Goal: Entertainment & Leisure: Browse casually

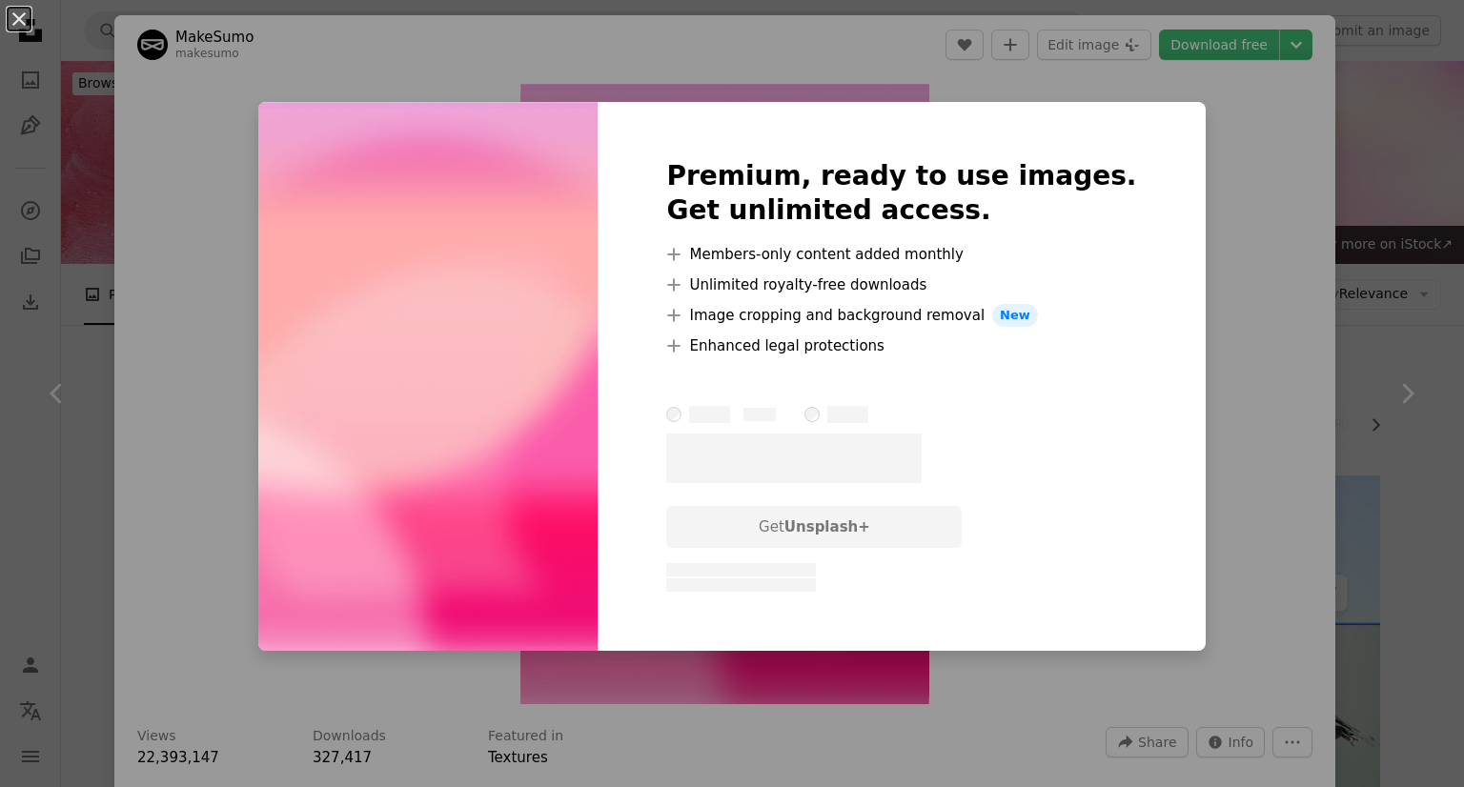
scroll to position [1340, 0]
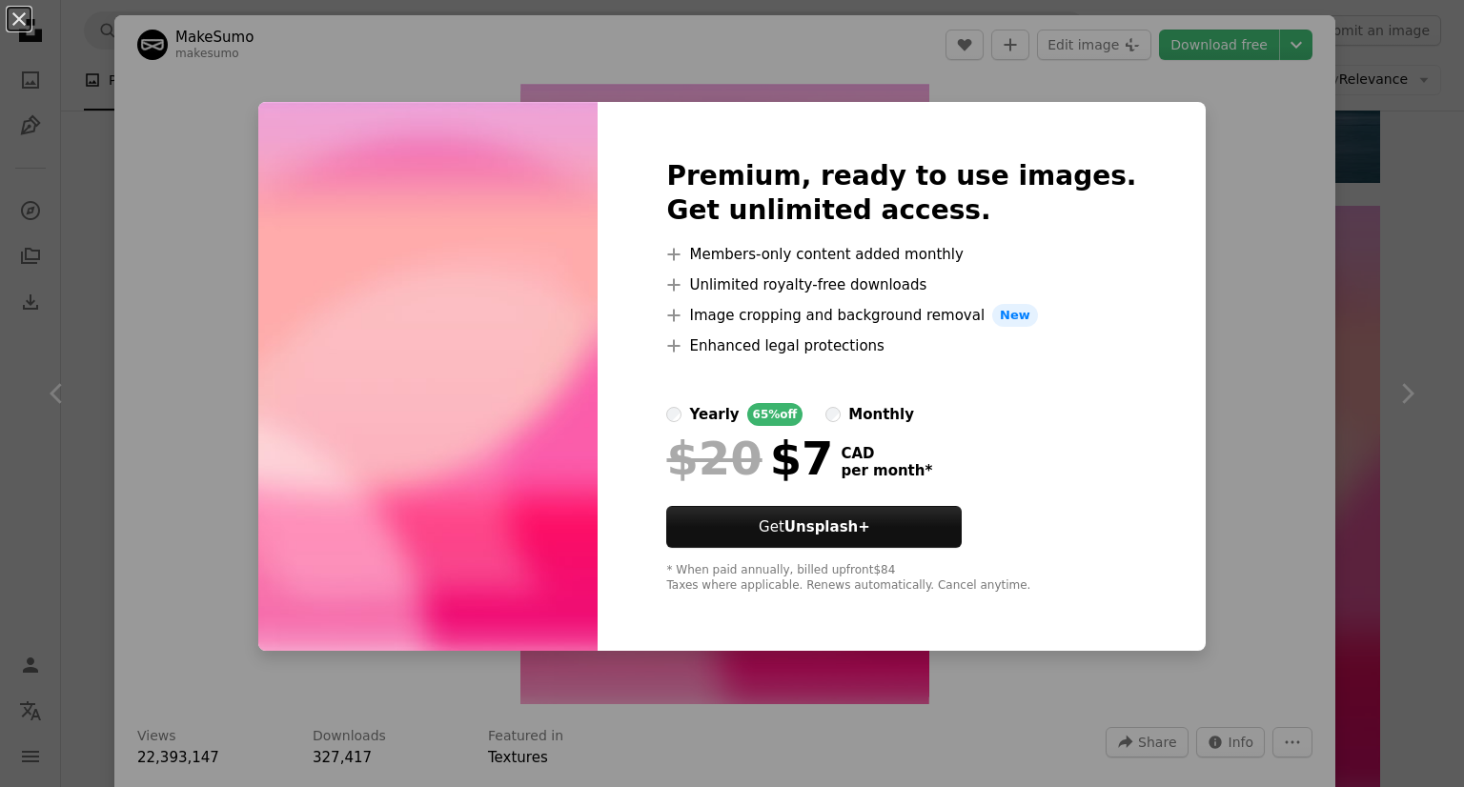
click at [1208, 237] on div "An X shape Premium, ready to use images. Get unlimited access. A plus sign Memb…" at bounding box center [732, 393] width 1464 height 787
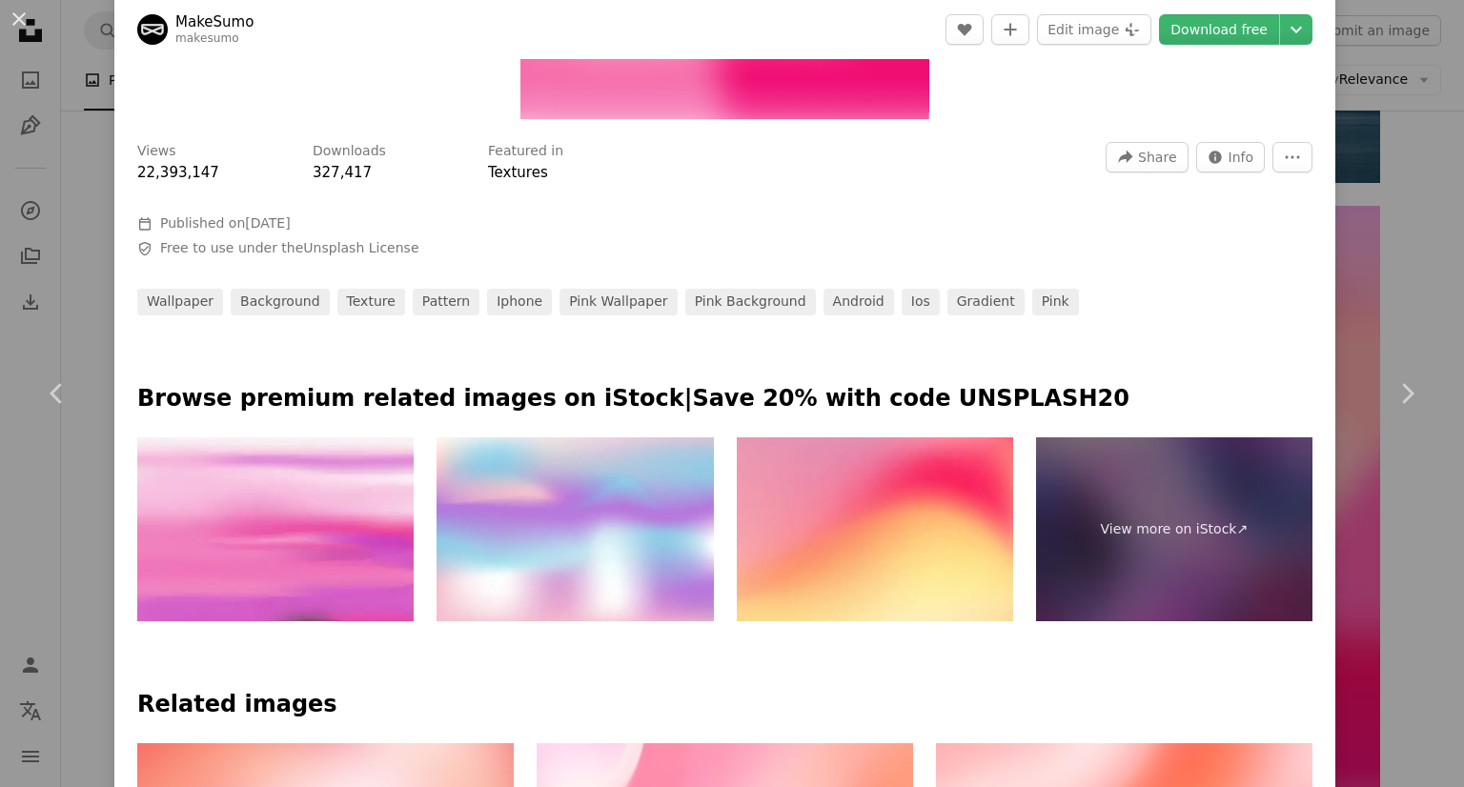
scroll to position [861, 0]
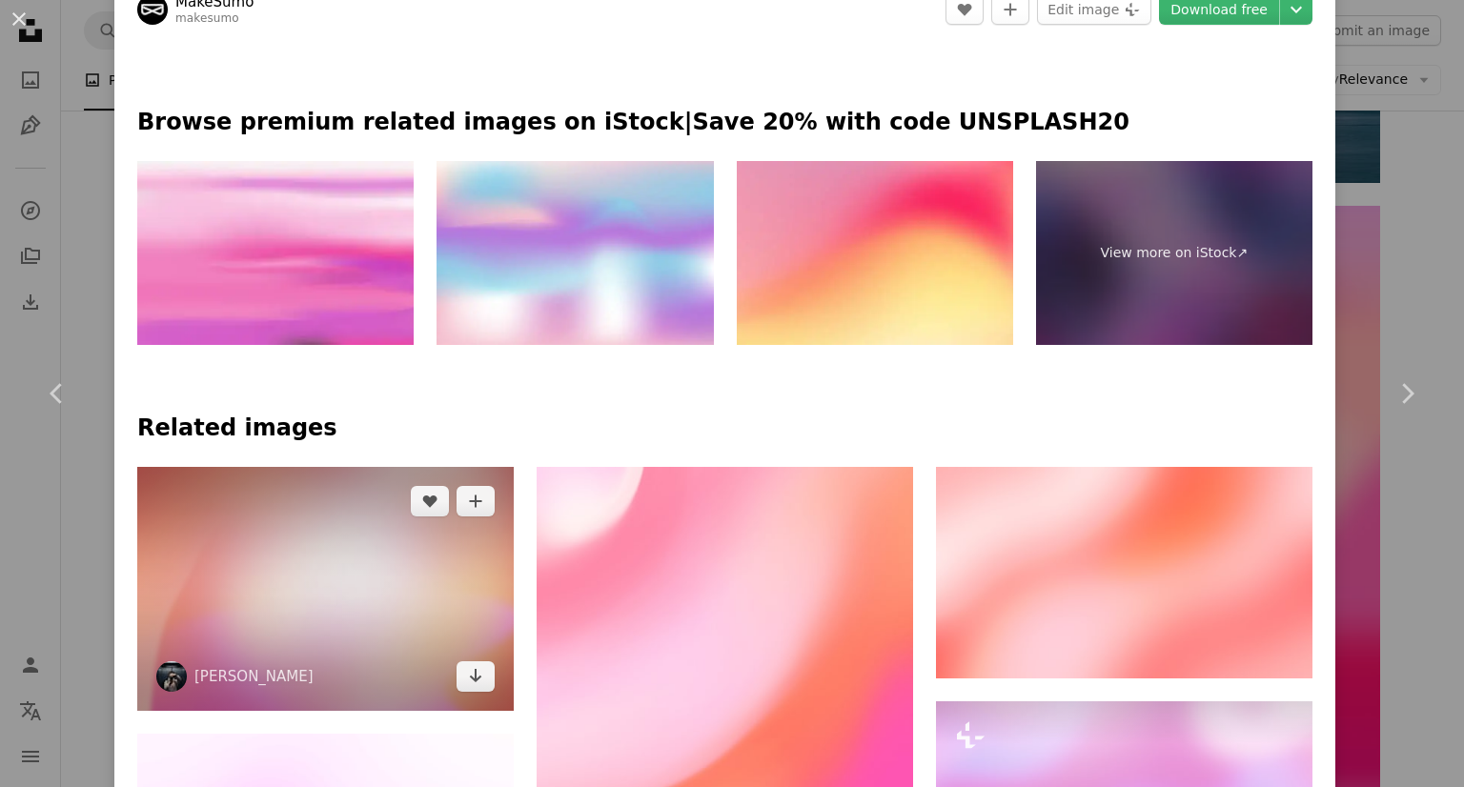
click at [370, 599] on img at bounding box center [325, 588] width 376 height 243
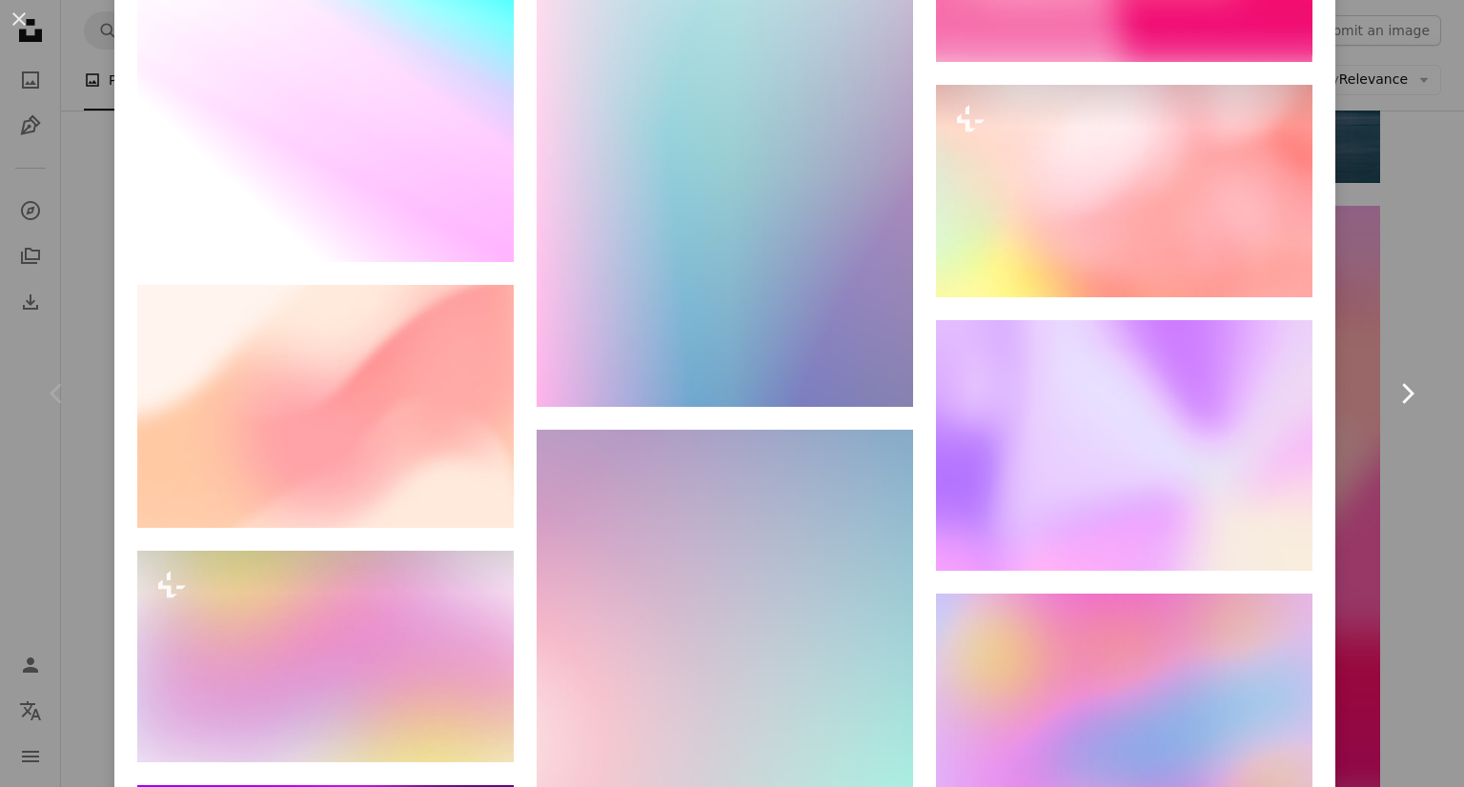
scroll to position [3483, 0]
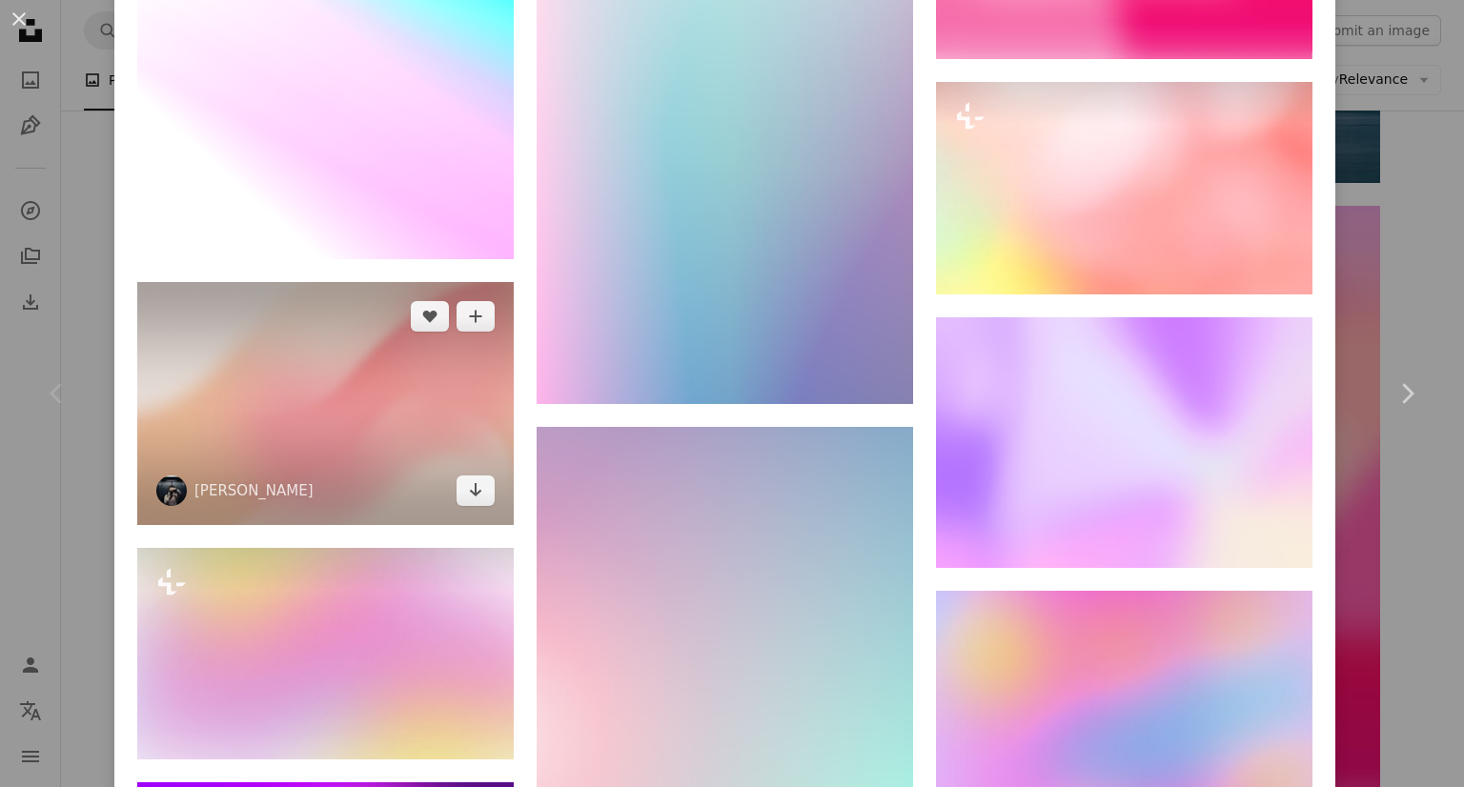
click at [414, 366] on img at bounding box center [325, 403] width 376 height 243
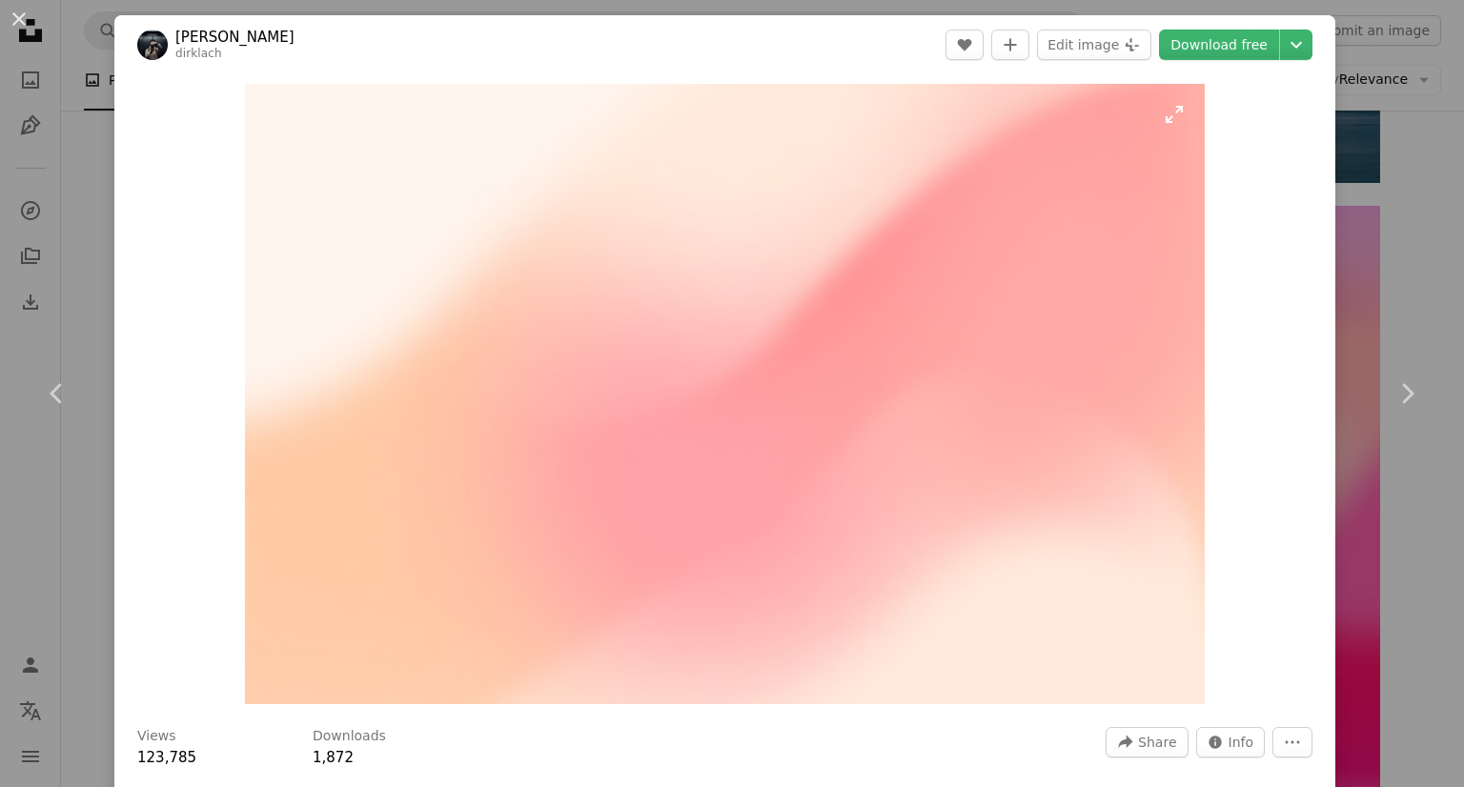
drag, startPoint x: 685, startPoint y: 386, endPoint x: 592, endPoint y: 403, distance: 95.0
click at [1414, 132] on div "An X shape Chevron left Chevron right [PERSON_NAME] dirklach A heart A plus sig…" at bounding box center [732, 393] width 1464 height 787
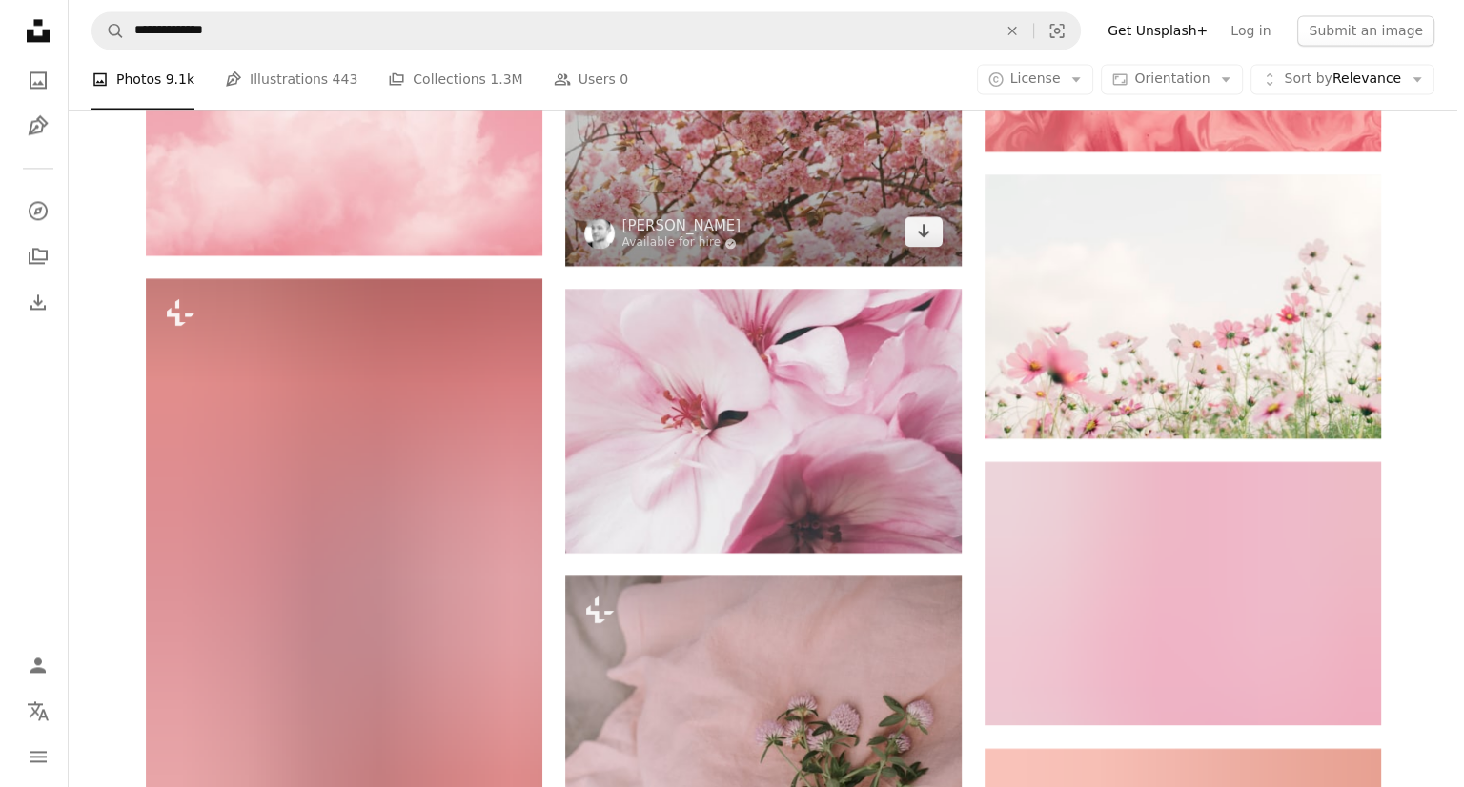
scroll to position [2859, 0]
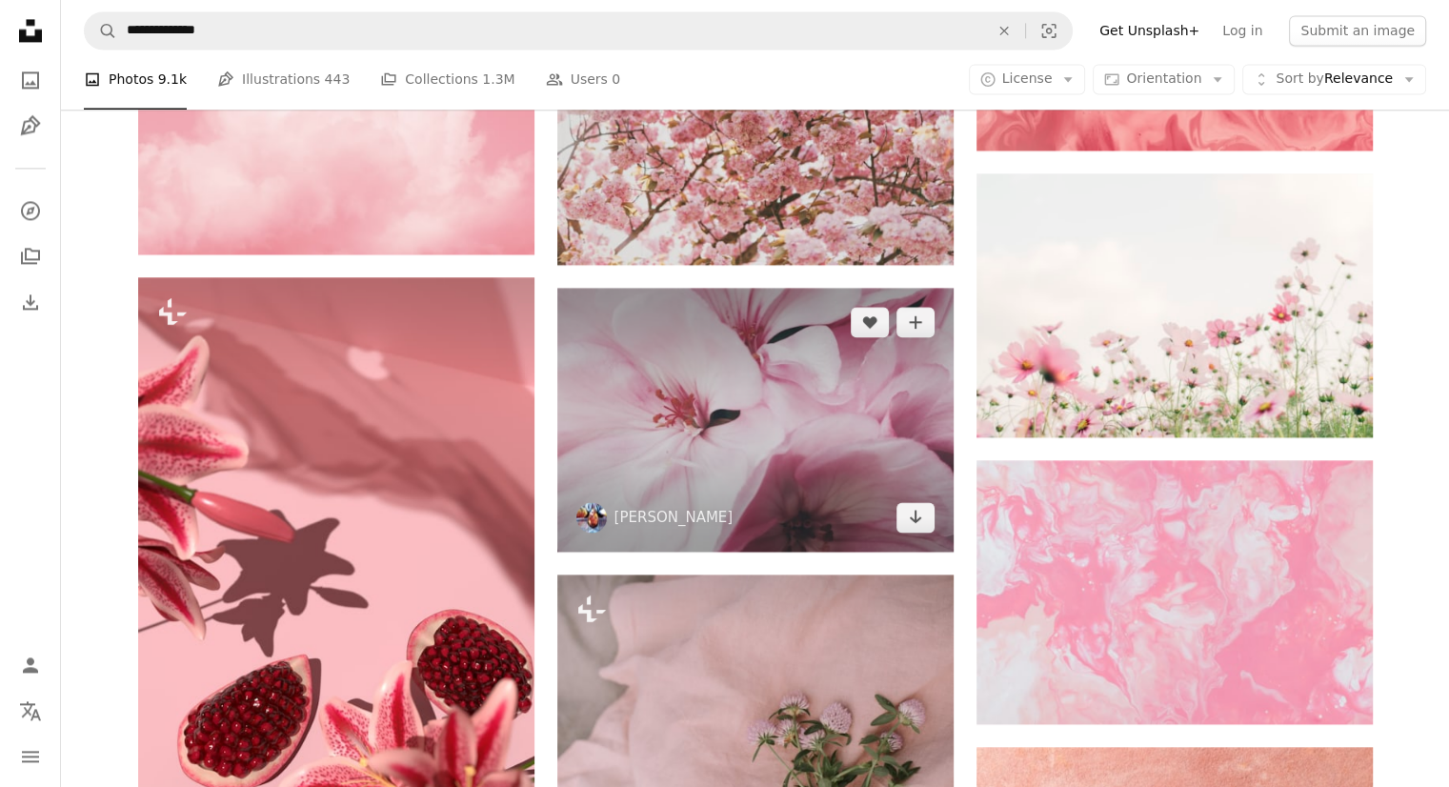
click at [729, 397] on img at bounding box center [755, 420] width 396 height 264
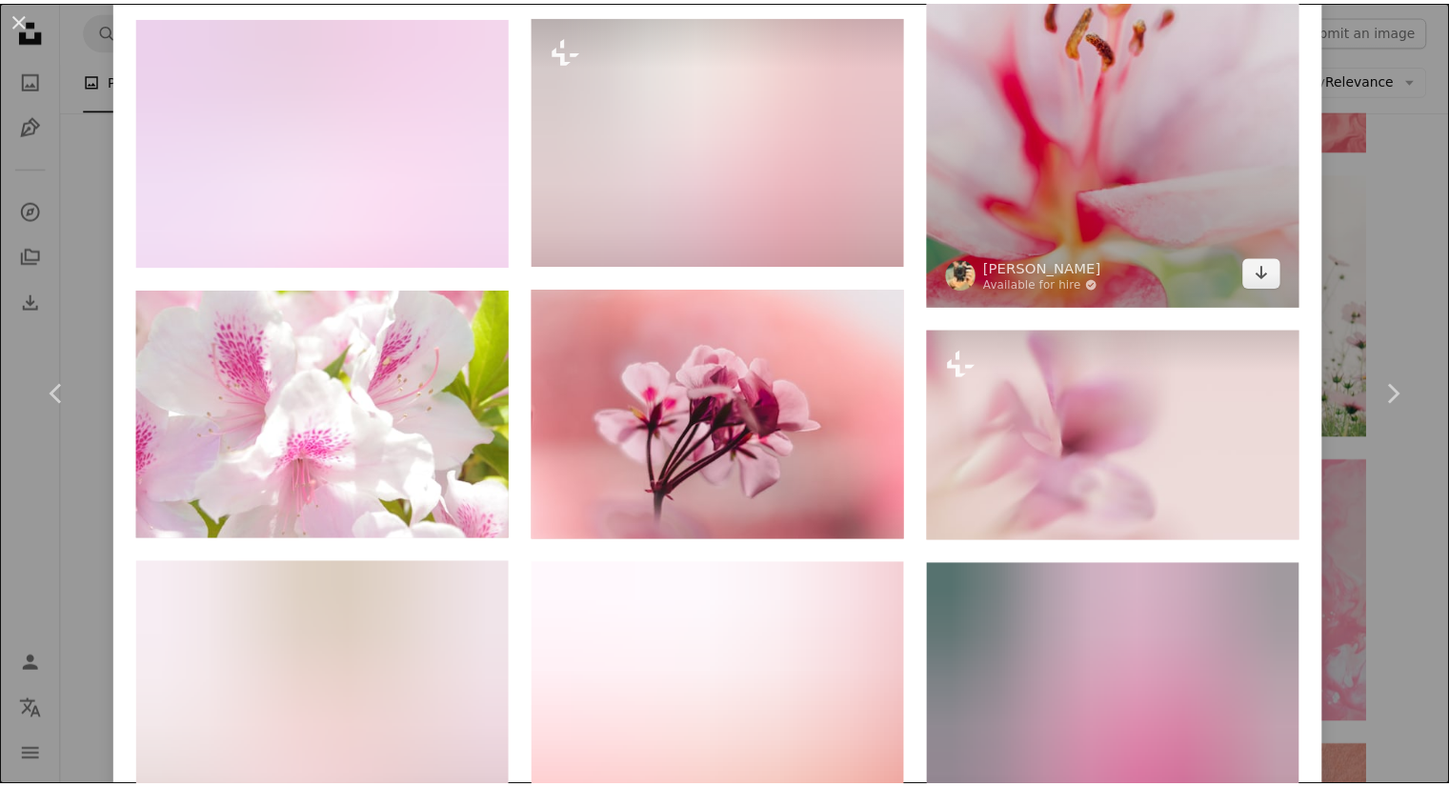
scroll to position [1716, 0]
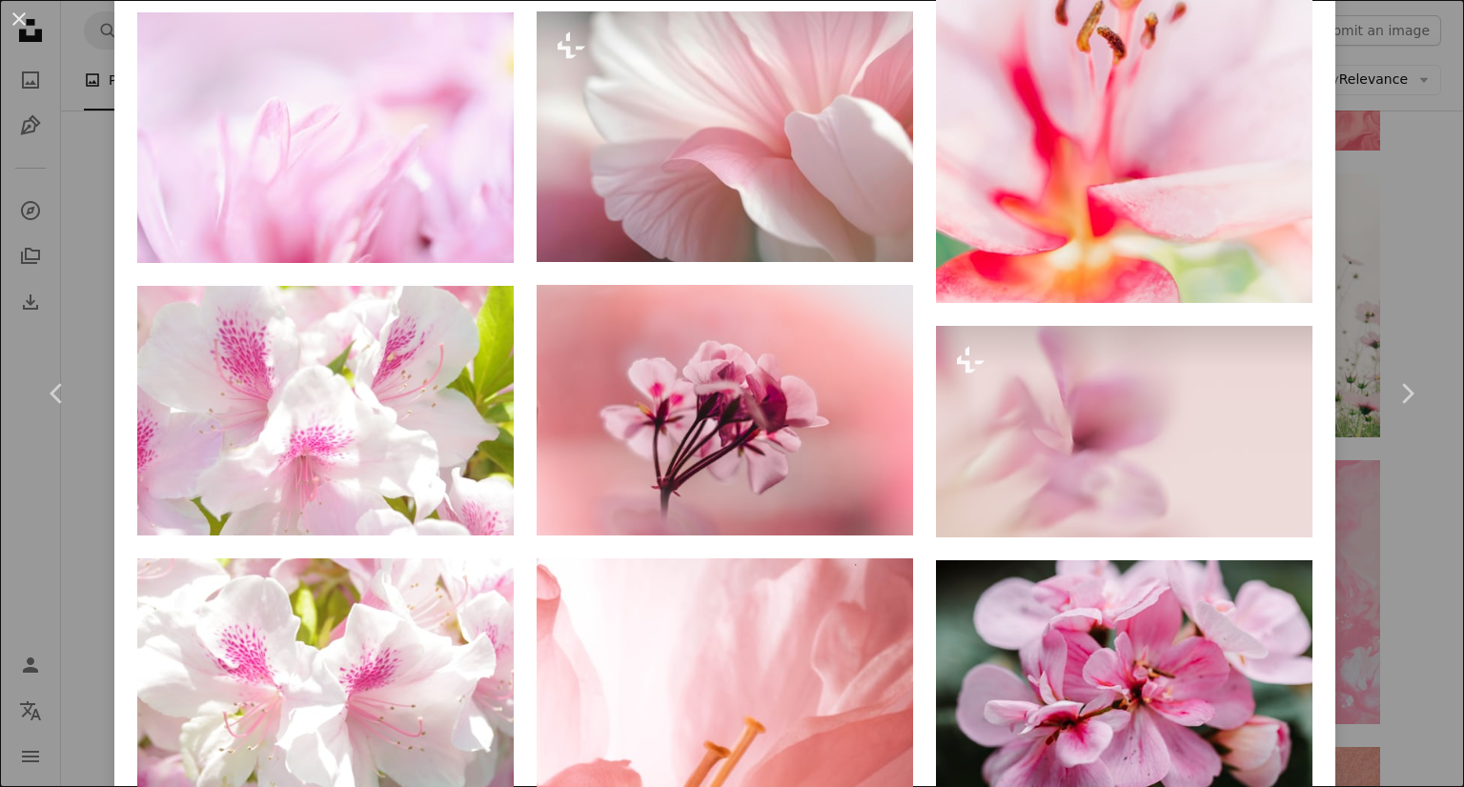
click at [1352, 151] on div "An X shape Chevron left Chevron right [PERSON_NAME] effeslash A heart A plus si…" at bounding box center [732, 393] width 1464 height 787
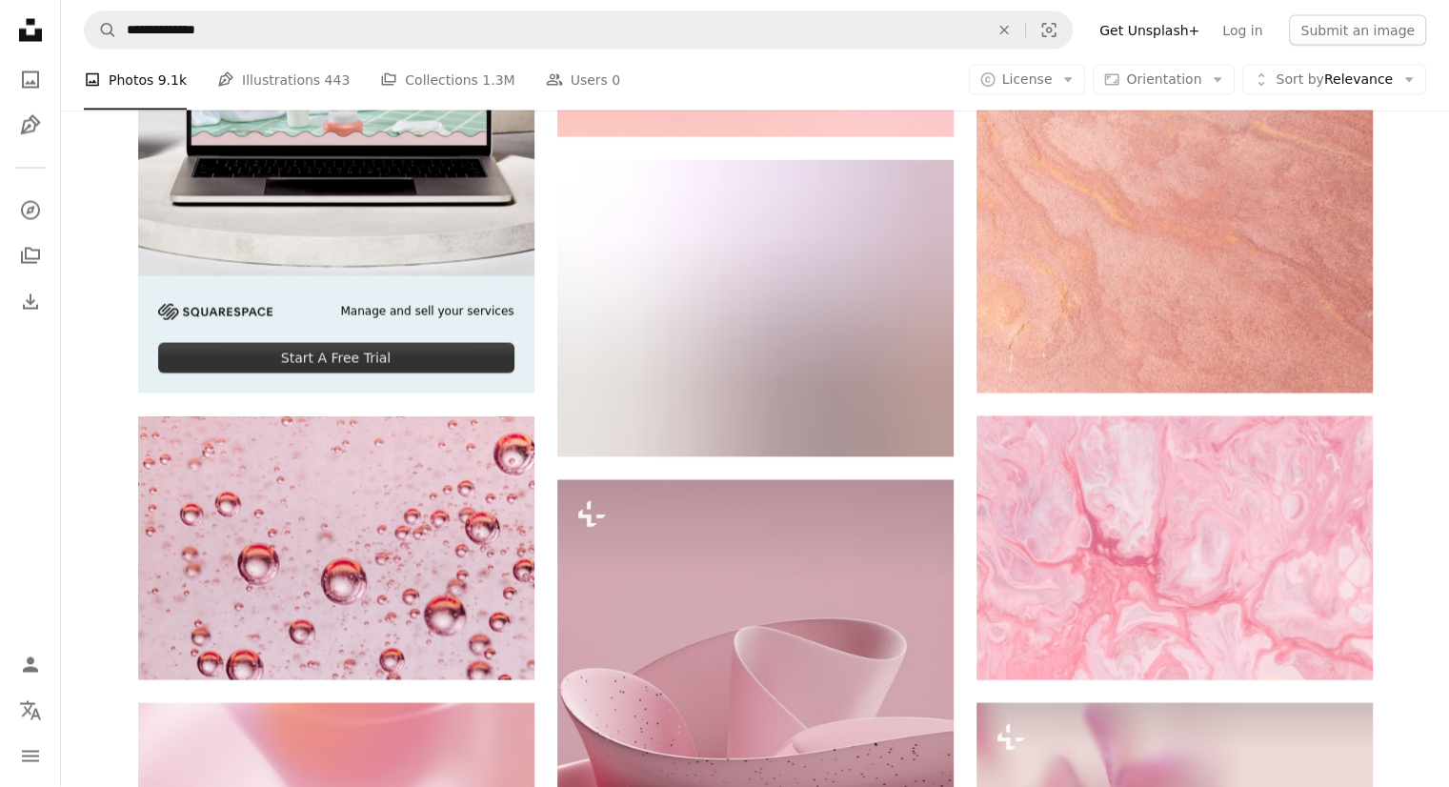
scroll to position [3883, 0]
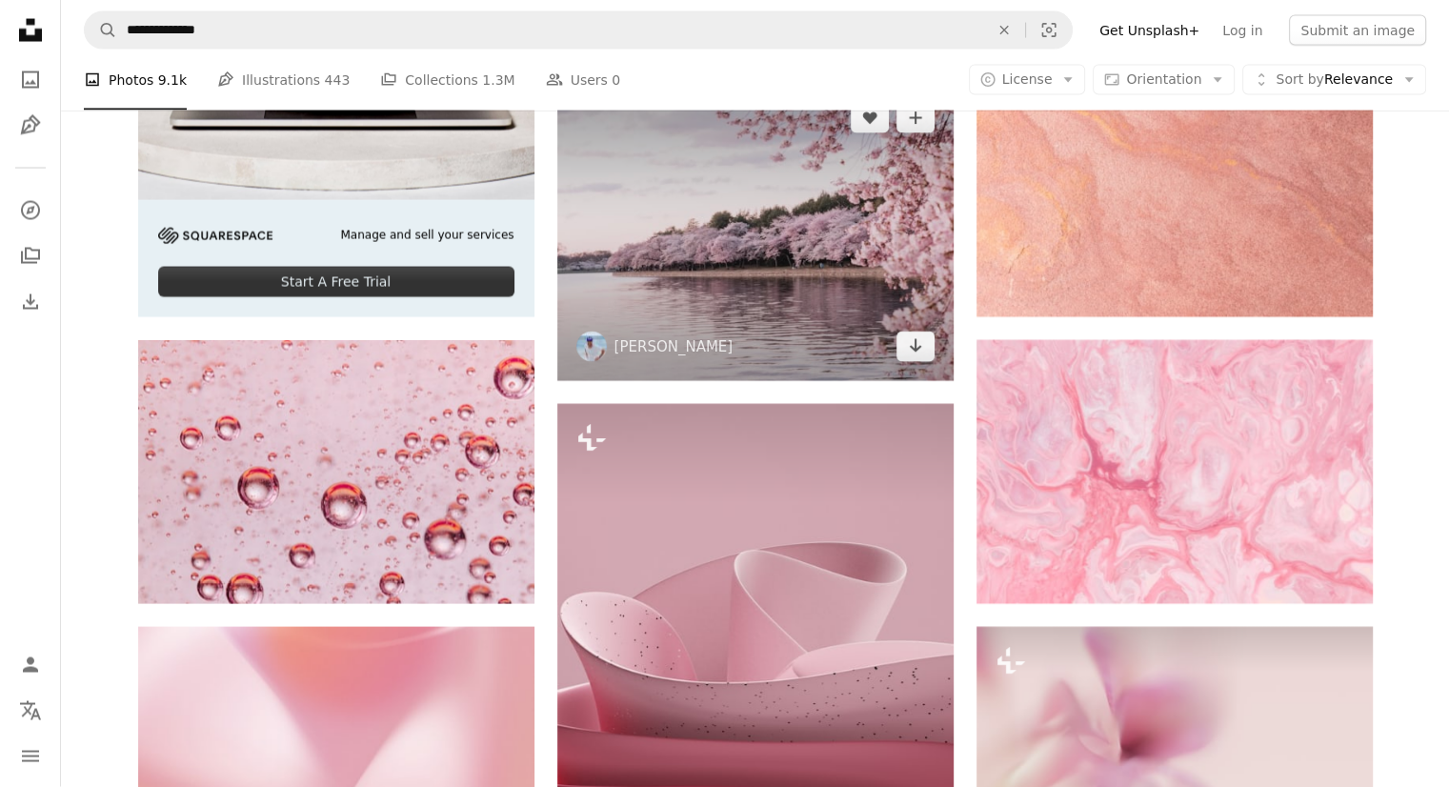
click at [828, 312] on img at bounding box center [755, 232] width 396 height 297
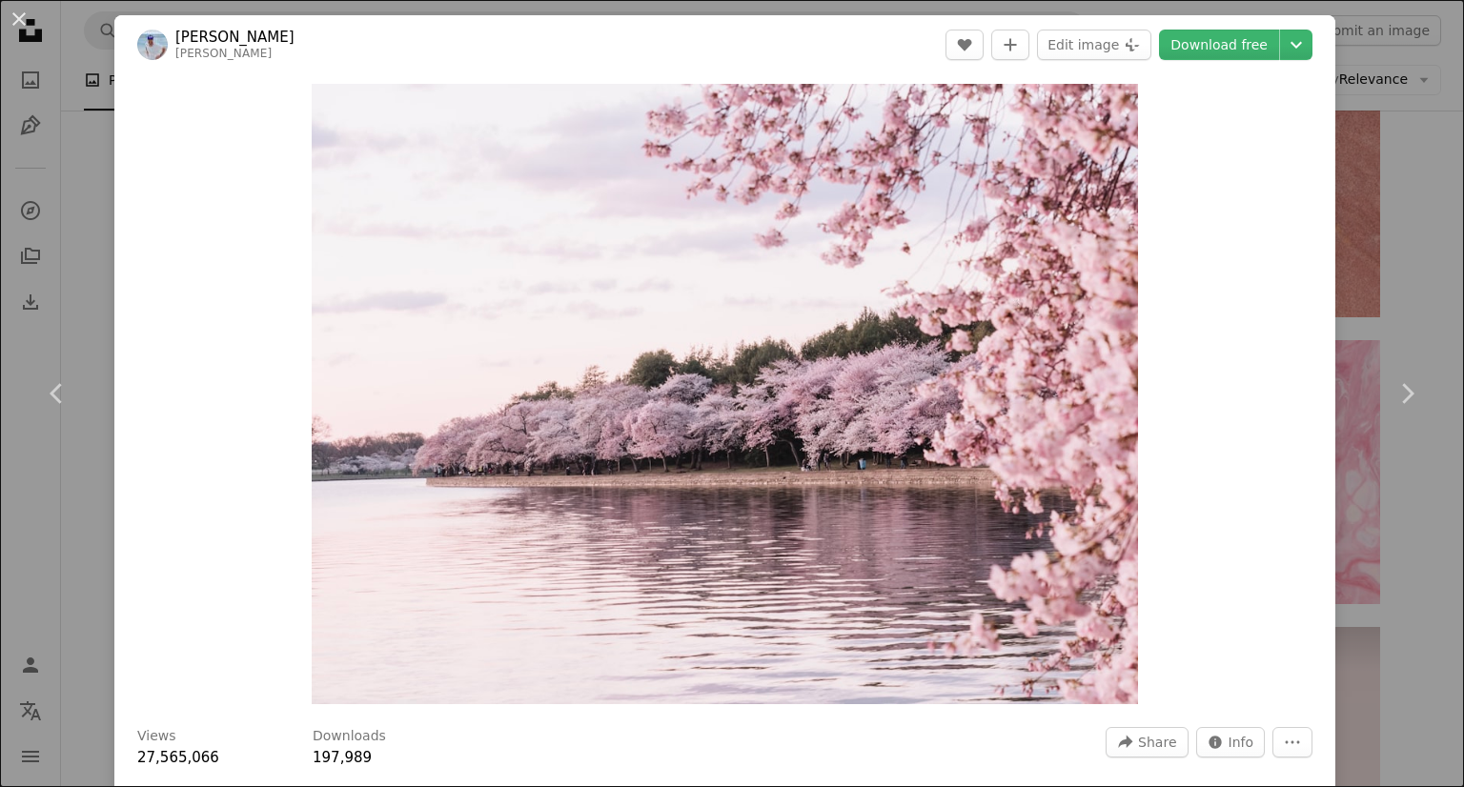
click at [1373, 594] on div "An X shape Chevron left Chevron right [PERSON_NAME] A heart A plus sign Edit im…" at bounding box center [732, 393] width 1464 height 787
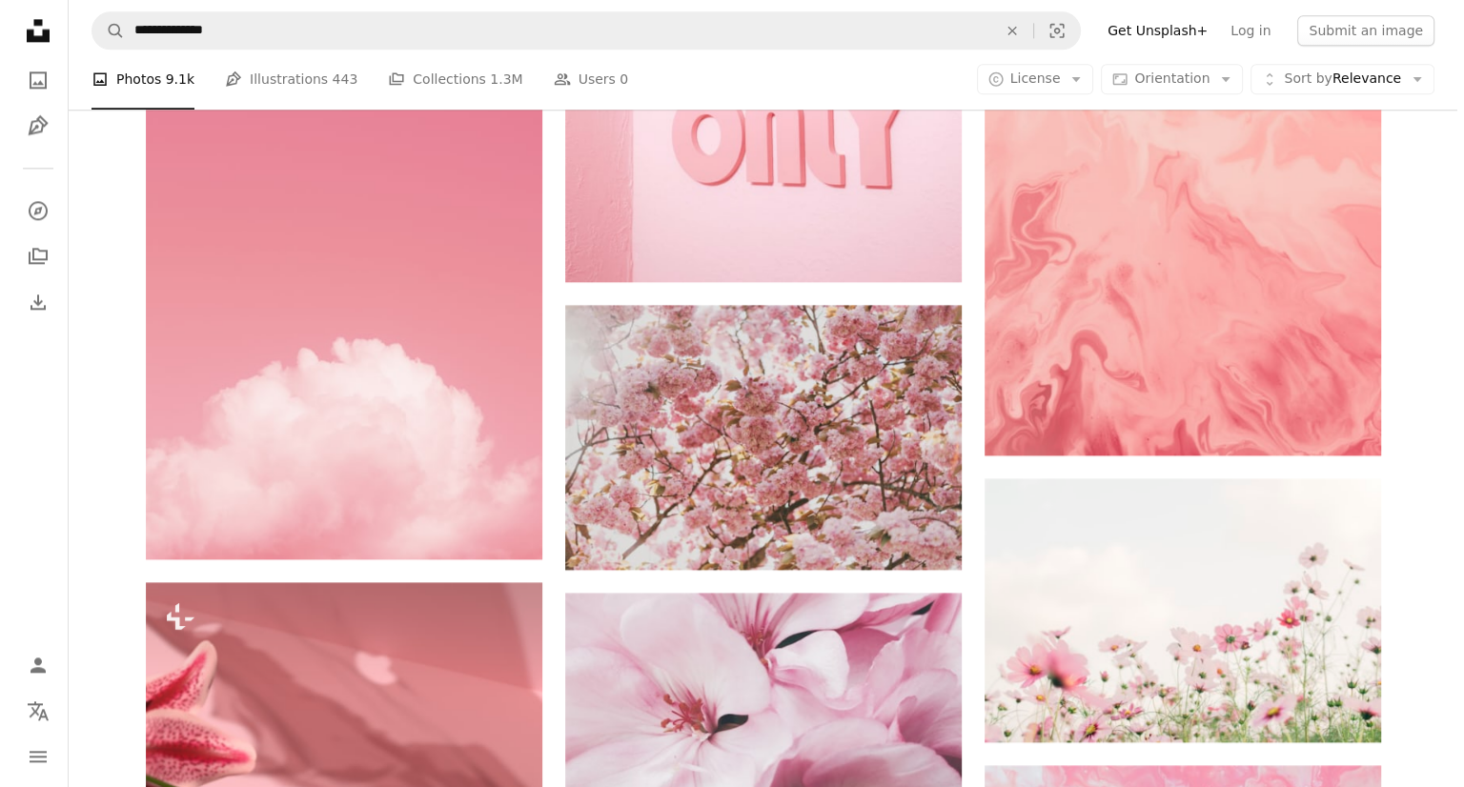
scroll to position [2553, 0]
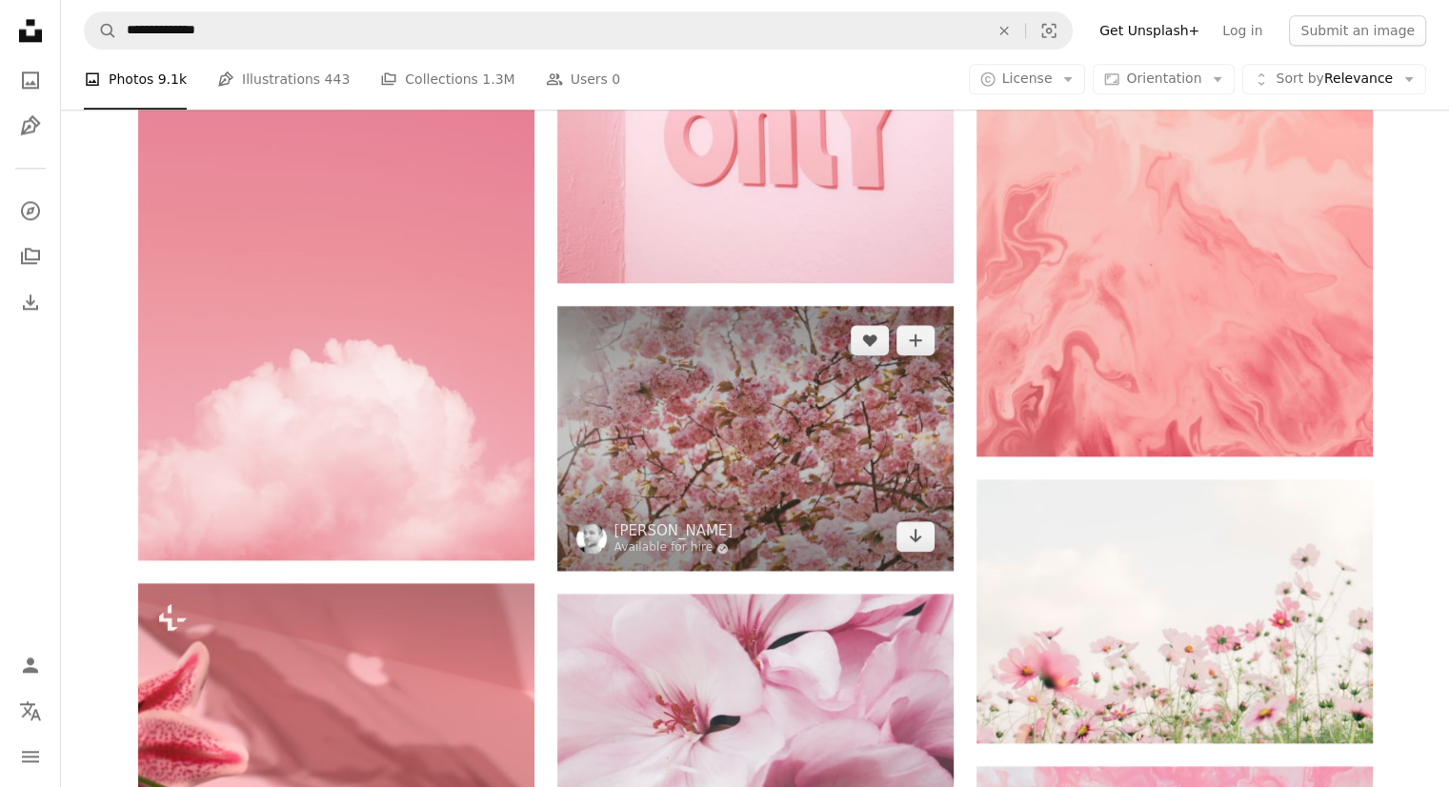
click at [843, 477] on img at bounding box center [755, 438] width 396 height 265
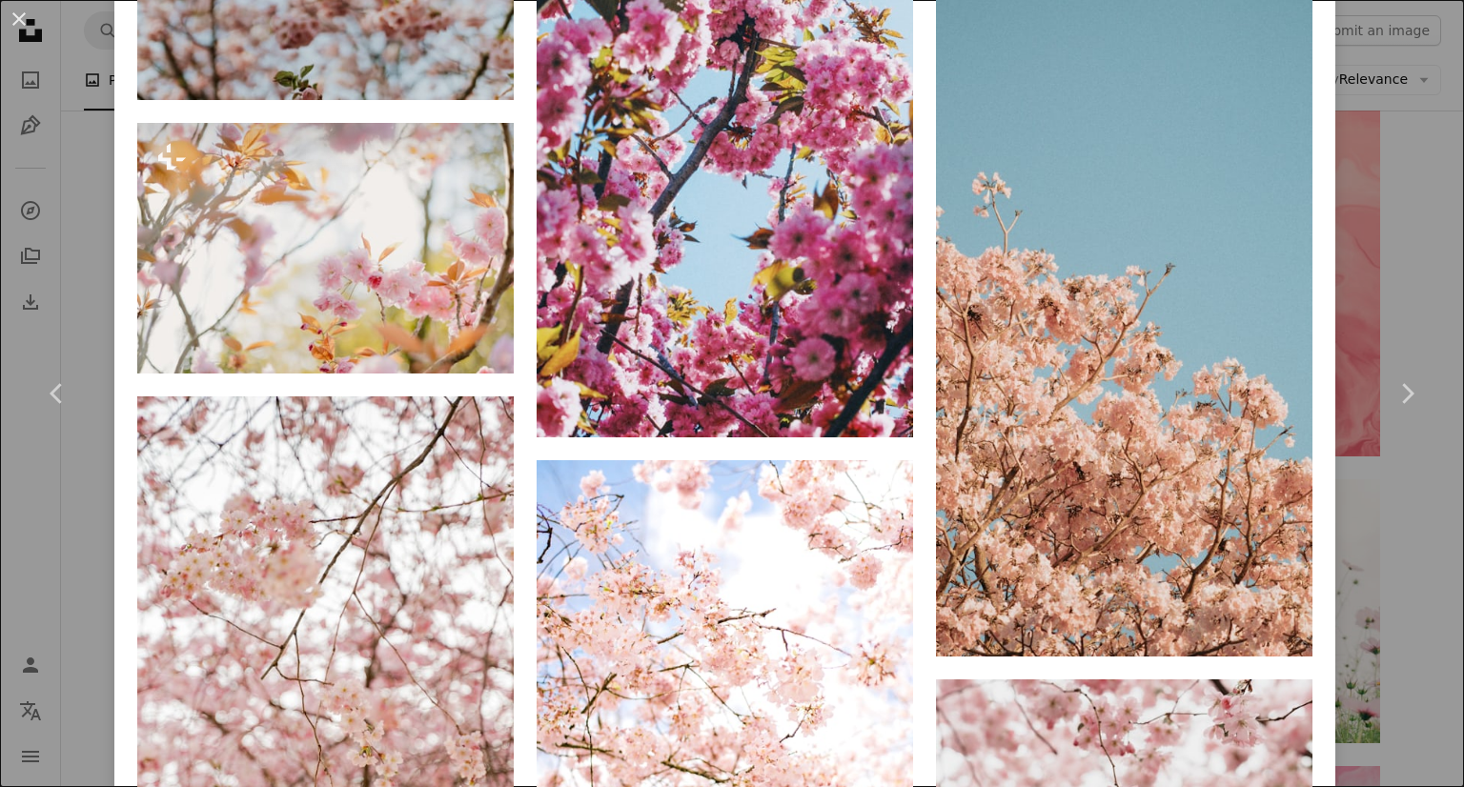
scroll to position [3675, 0]
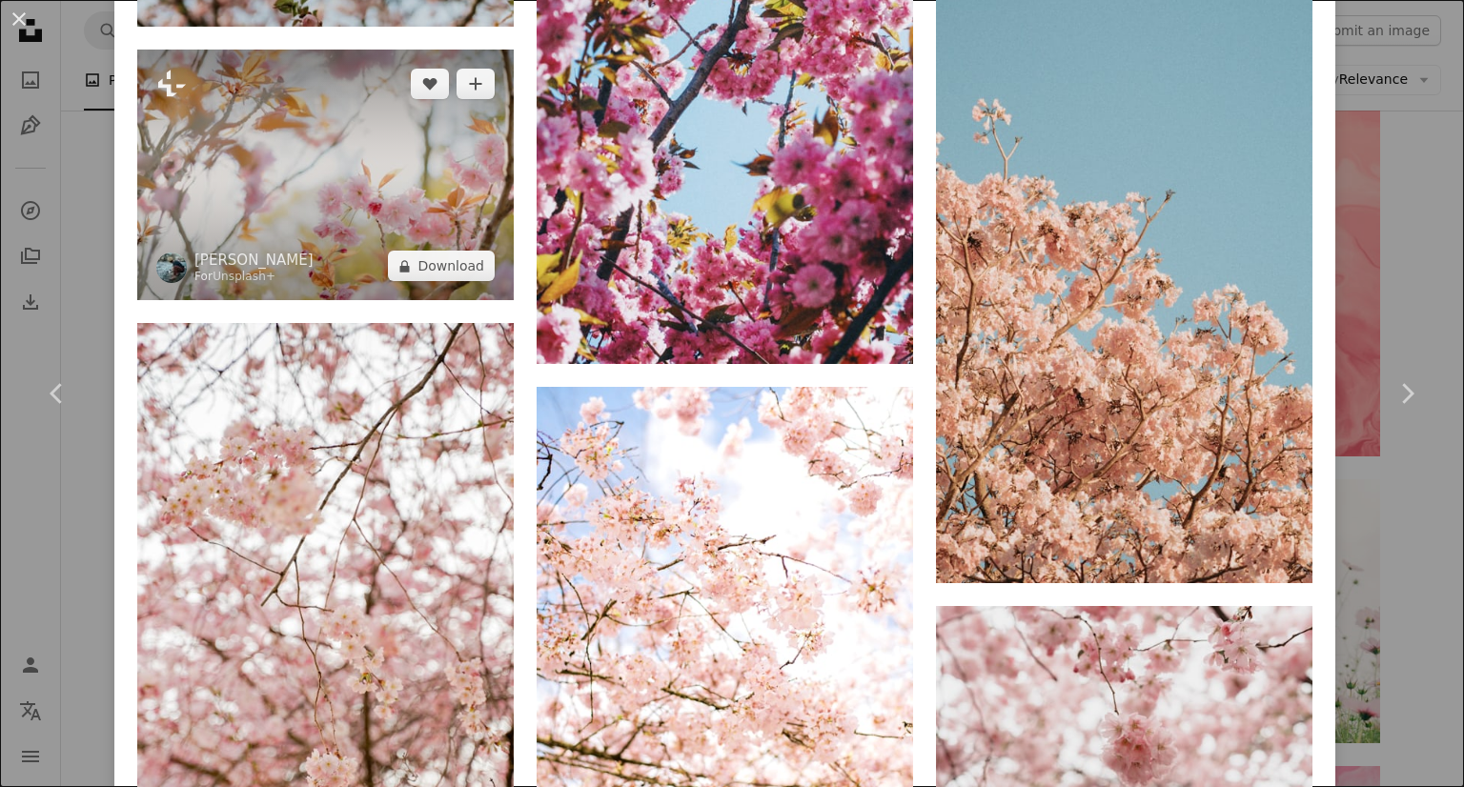
click at [359, 135] on img at bounding box center [325, 175] width 376 height 251
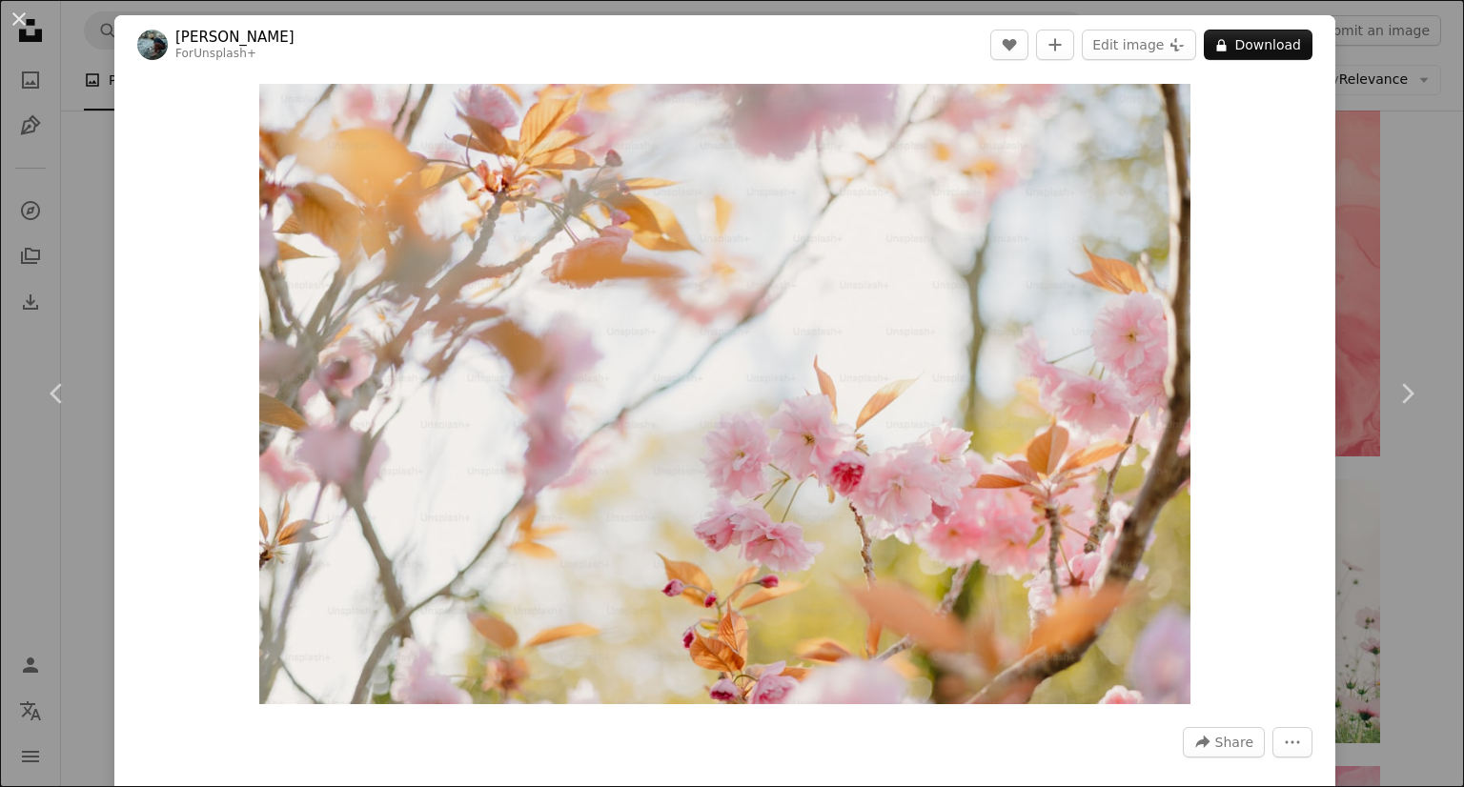
click at [1363, 552] on div "An X shape Chevron left Chevron right [PERSON_NAME] For Unsplash+ A heart A plu…" at bounding box center [732, 393] width 1464 height 787
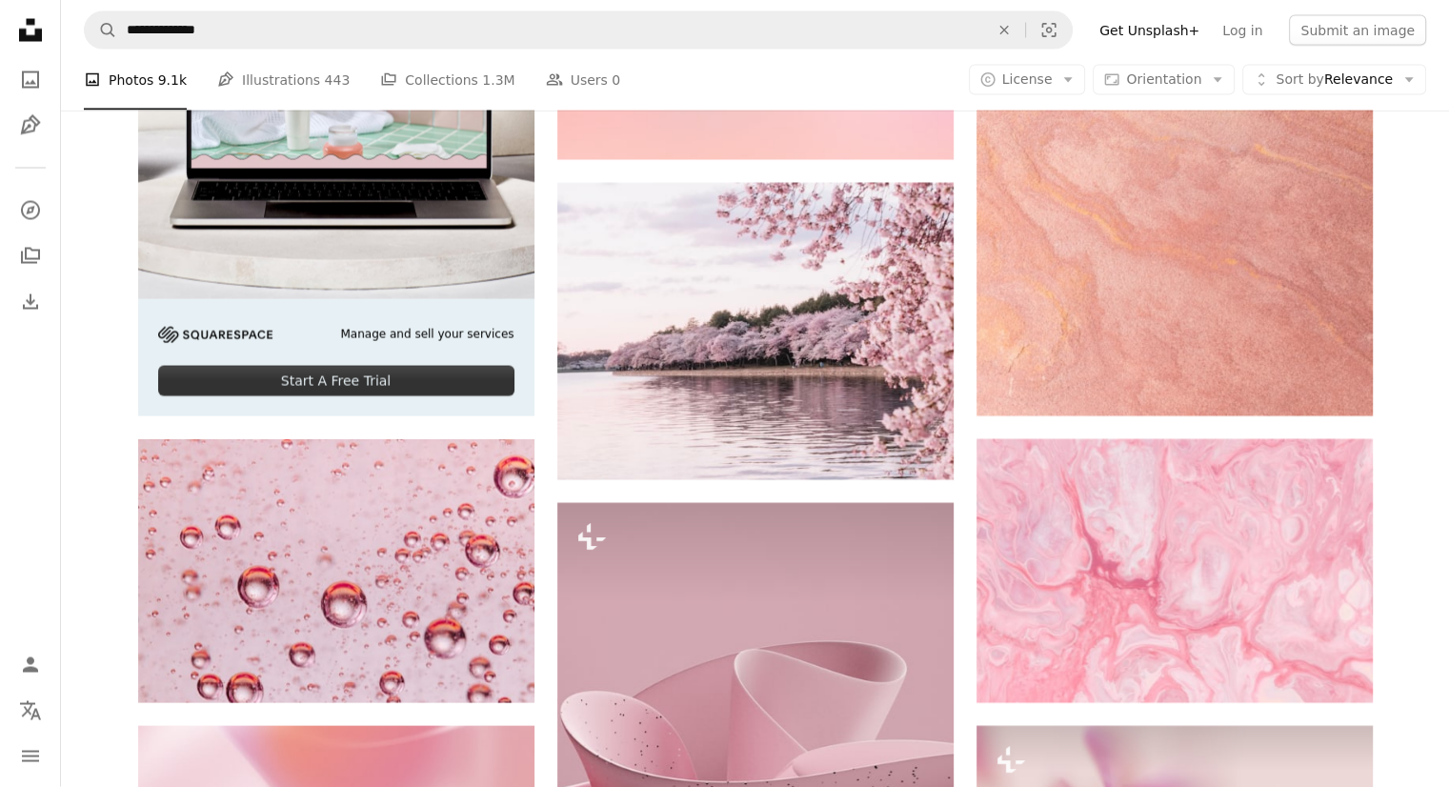
scroll to position [3785, 0]
